Goal: Information Seeking & Learning: Learn about a topic

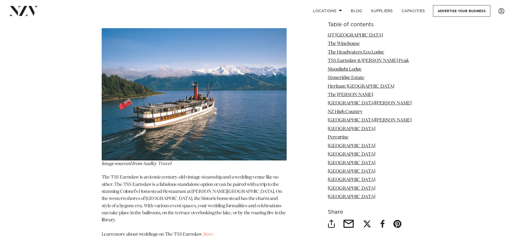
scroll to position [1459, 0]
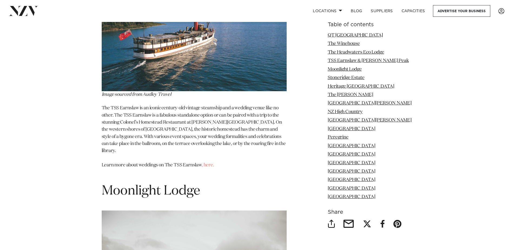
click at [246, 182] on h1 "Moonlight Lodge" at bounding box center [194, 190] width 185 height 17
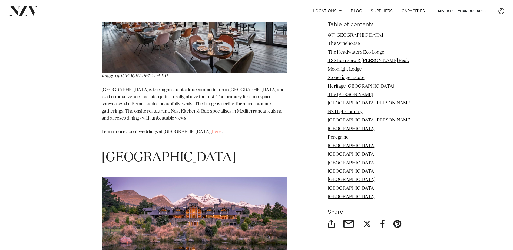
scroll to position [4000, 0]
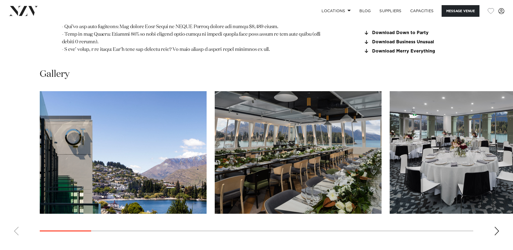
scroll to position [676, 0]
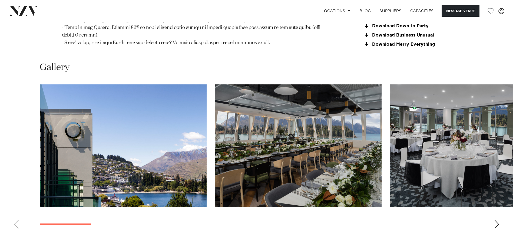
click at [173, 145] on img "1 / 21" at bounding box center [123, 145] width 167 height 122
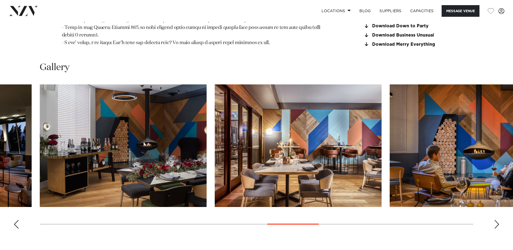
click at [495, 220] on div "Next slide" at bounding box center [496, 224] width 5 height 9
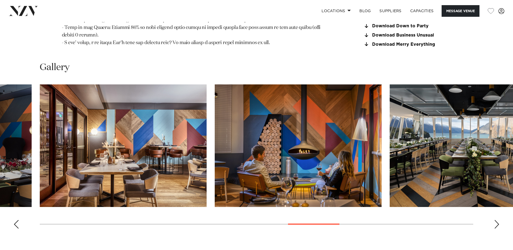
click at [495, 220] on div "Next slide" at bounding box center [496, 224] width 5 height 9
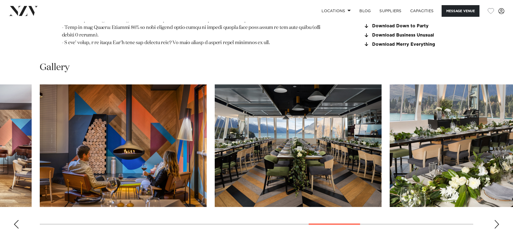
click at [495, 220] on div "Next slide" at bounding box center [496, 224] width 5 height 9
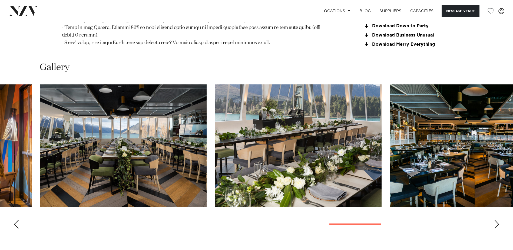
click at [495, 220] on div "Next slide" at bounding box center [496, 224] width 5 height 9
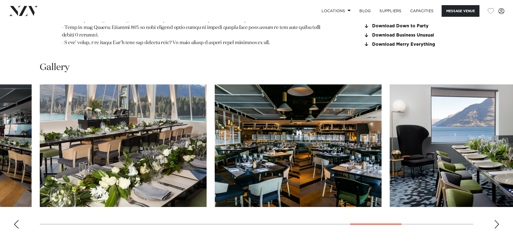
click at [495, 220] on div "Next slide" at bounding box center [496, 224] width 5 height 9
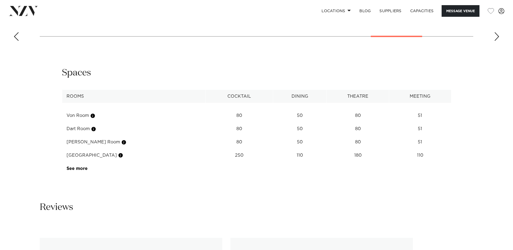
scroll to position [865, 0]
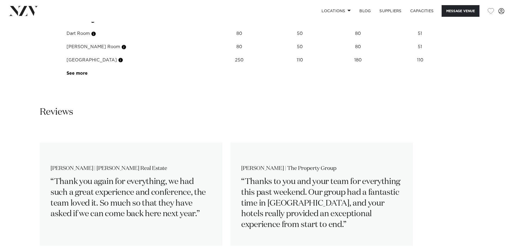
scroll to position [973, 0]
